Goal: Transaction & Acquisition: Purchase product/service

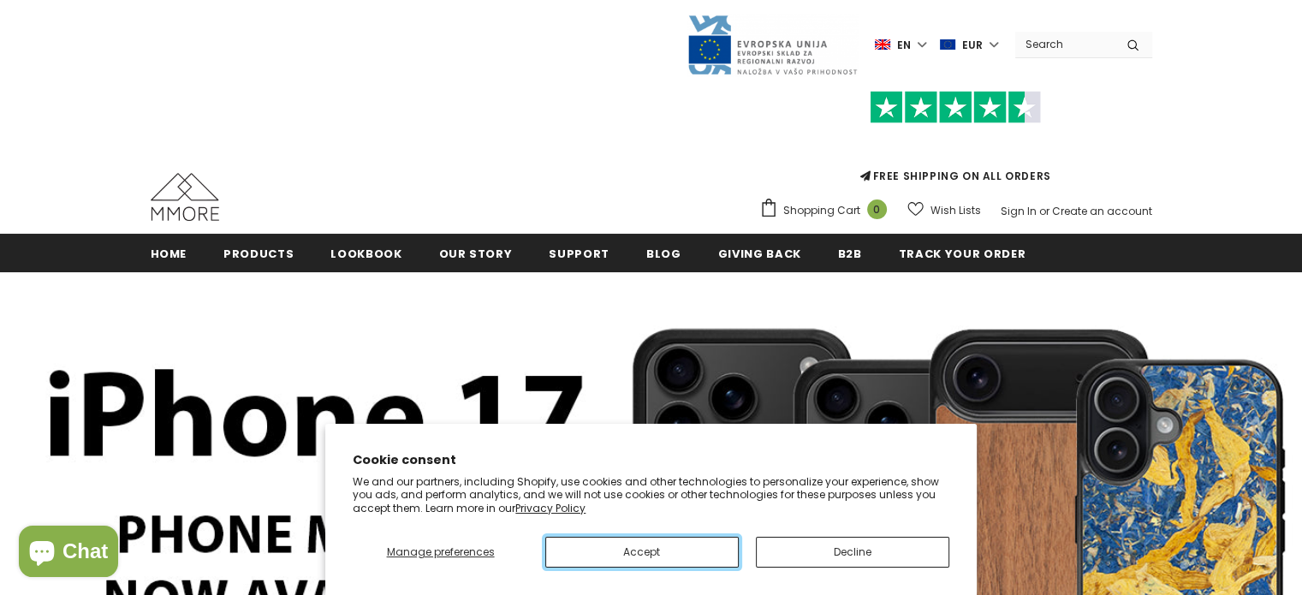
click at [661, 551] on button "Accept" at bounding box center [641, 552] width 193 height 31
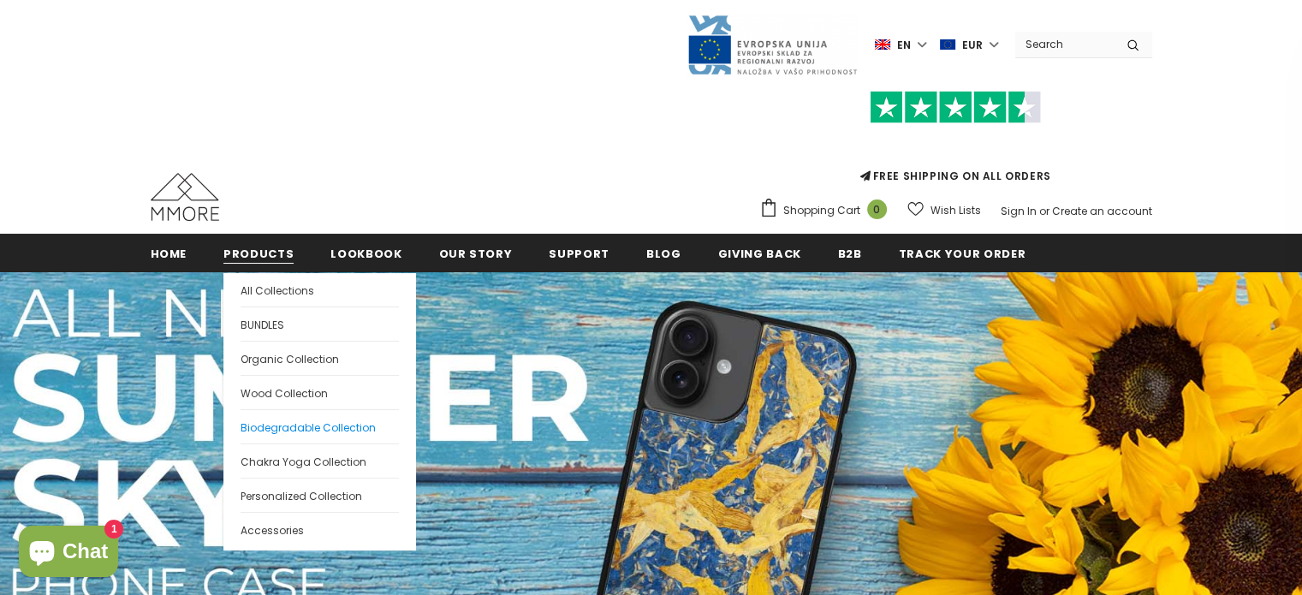
click at [285, 425] on span "Biodegradable Collection" at bounding box center [308, 427] width 135 height 15
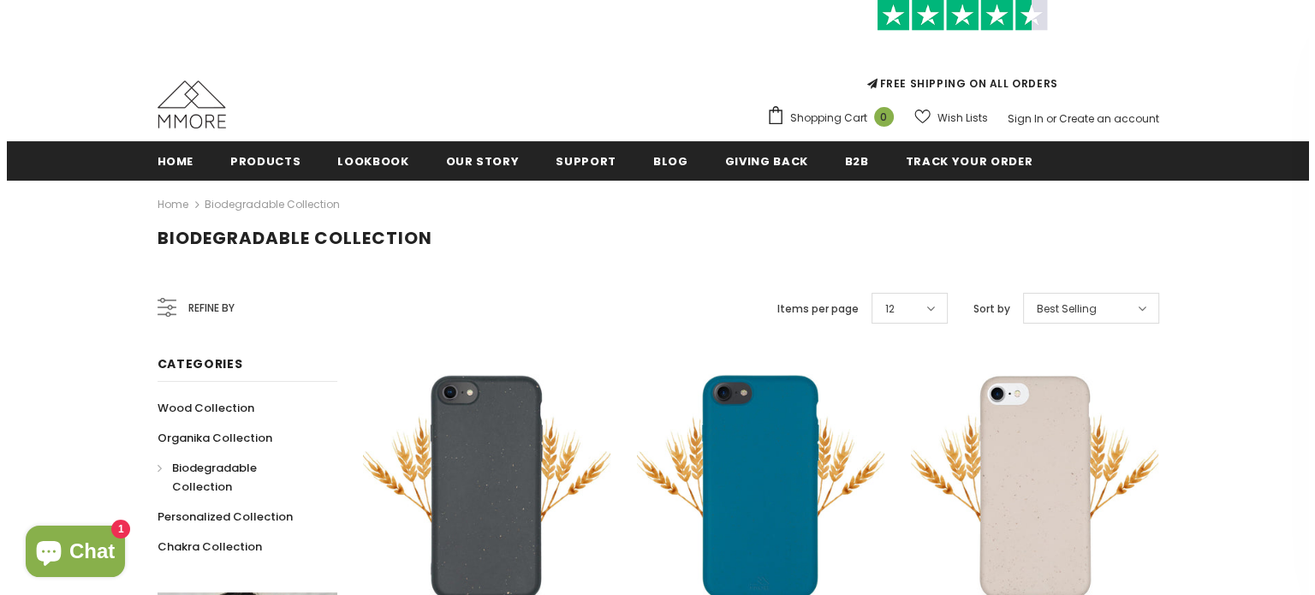
scroll to position [312, 0]
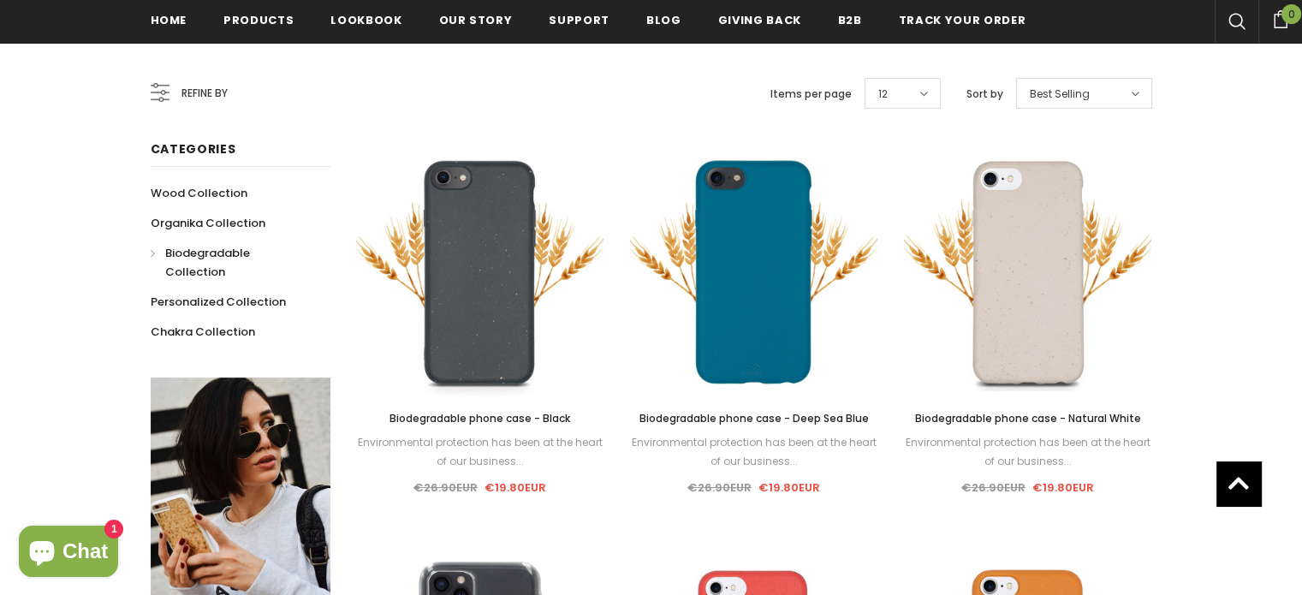
click at [205, 92] on span "Refine by" at bounding box center [205, 93] width 46 height 19
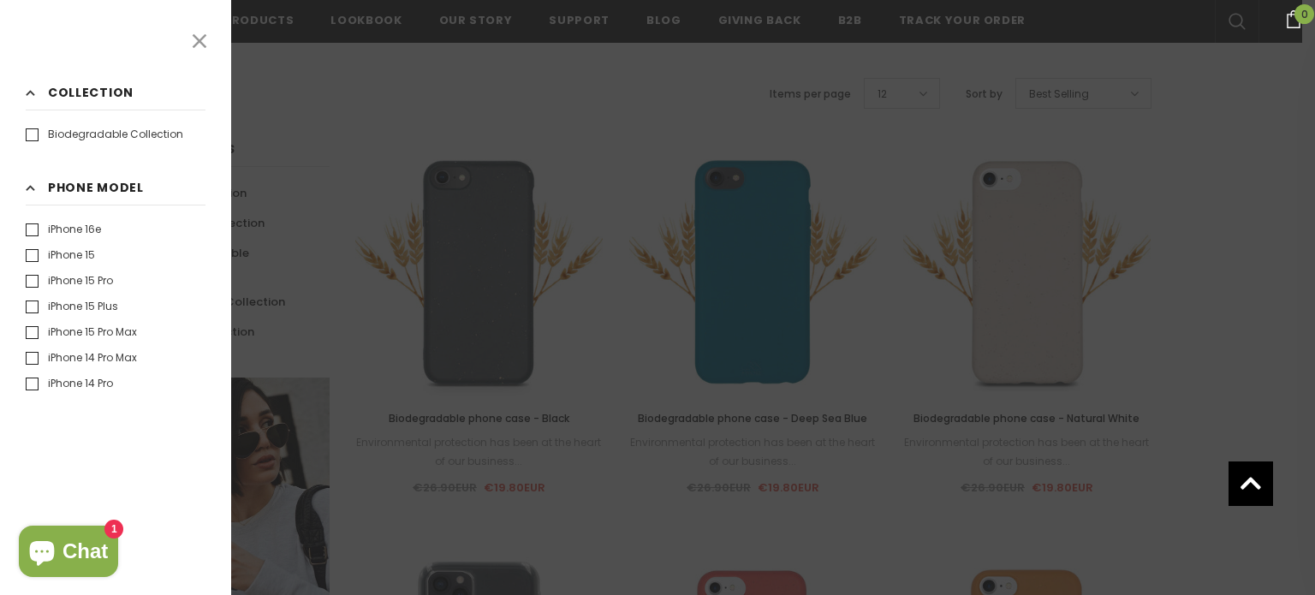
click at [205, 338] on div "iPhone 16e iPhone 15 iPhone 15 Pro" at bounding box center [116, 308] width 180 height 170
click at [40, 388] on label "iPhone 13" at bounding box center [60, 390] width 68 height 17
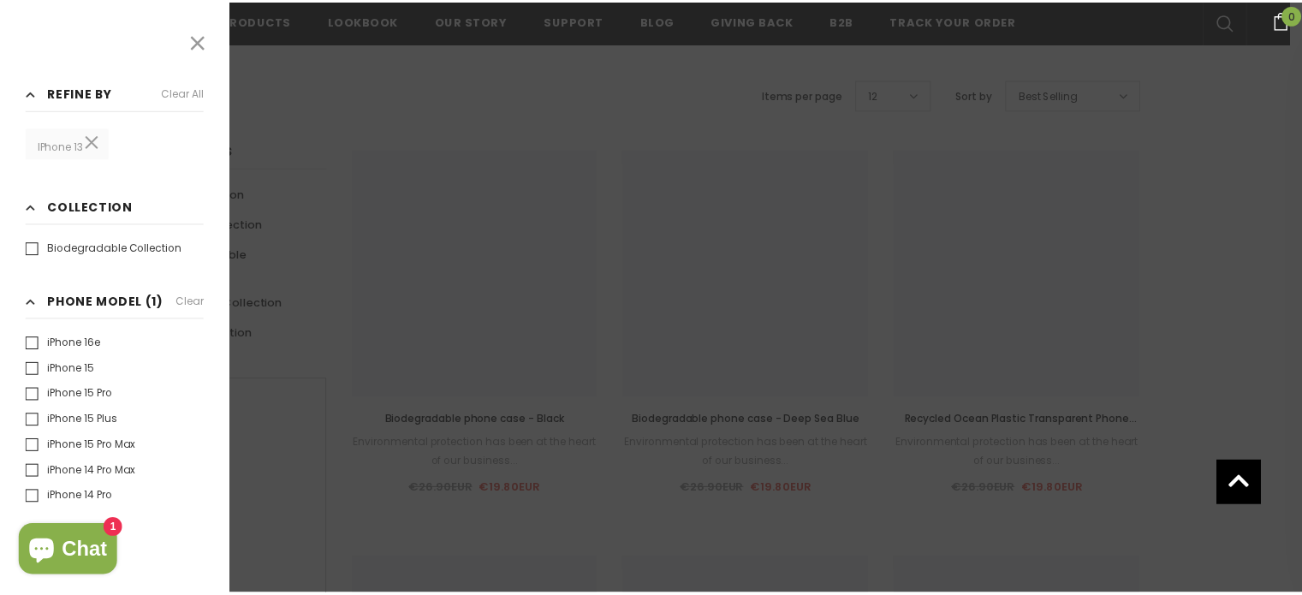
scroll to position [313, 0]
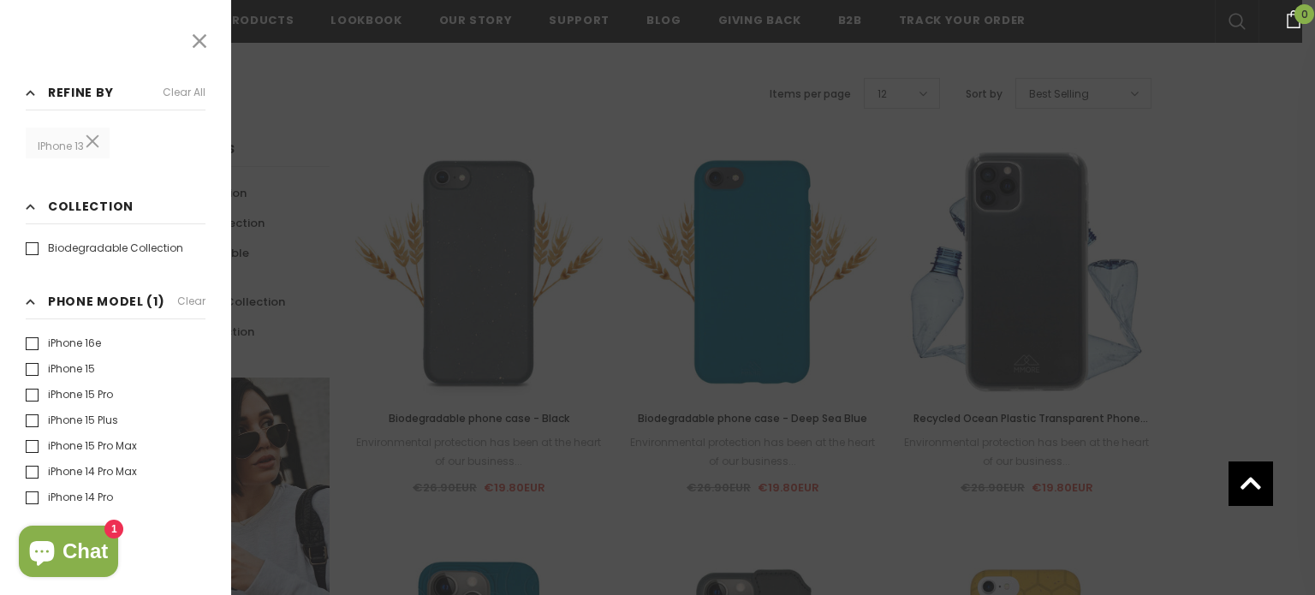
click at [426, 78] on div at bounding box center [657, 297] width 1315 height 595
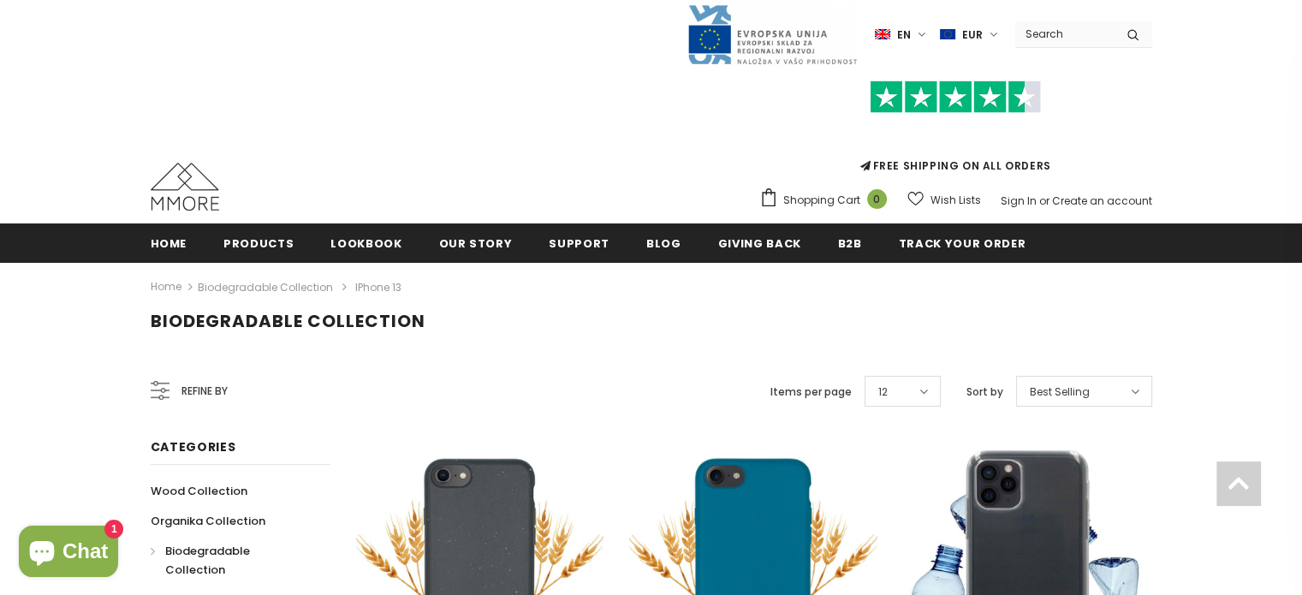
scroll to position [0, 0]
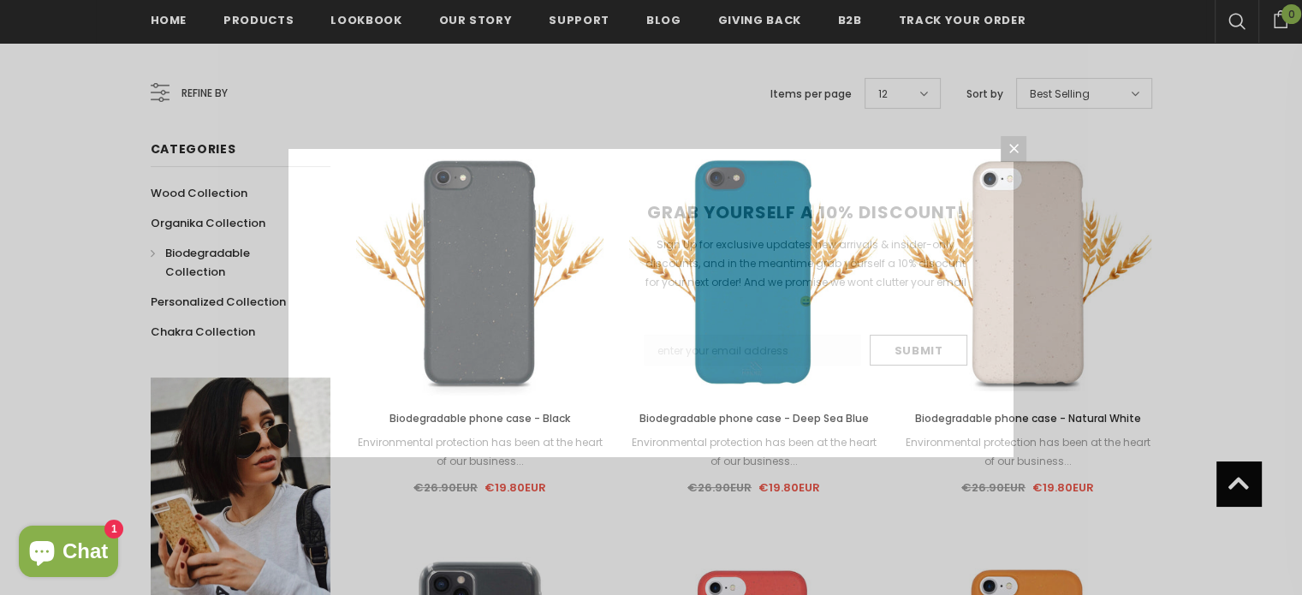
scroll to position [315, 0]
